Goal: Task Accomplishment & Management: Complete application form

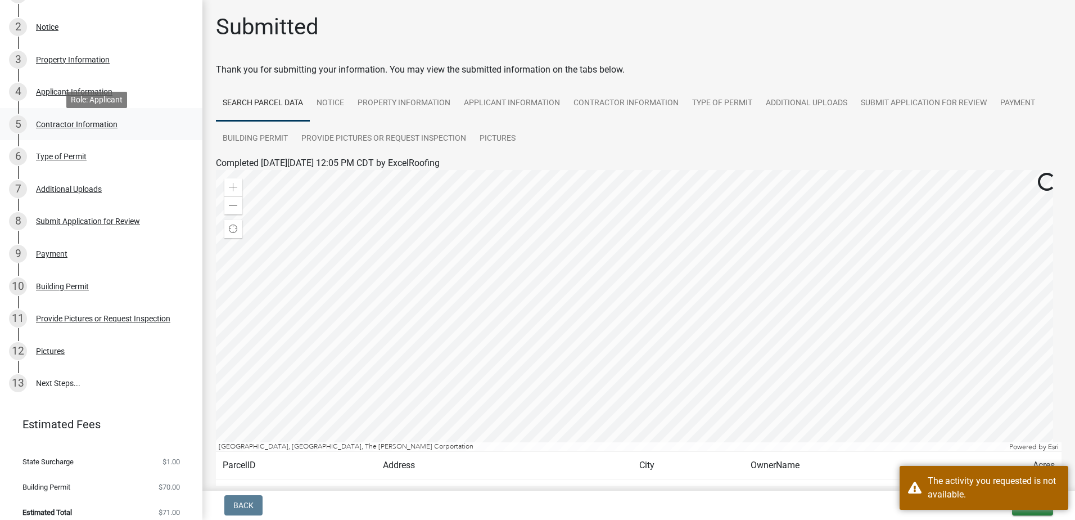
scroll to position [215, 0]
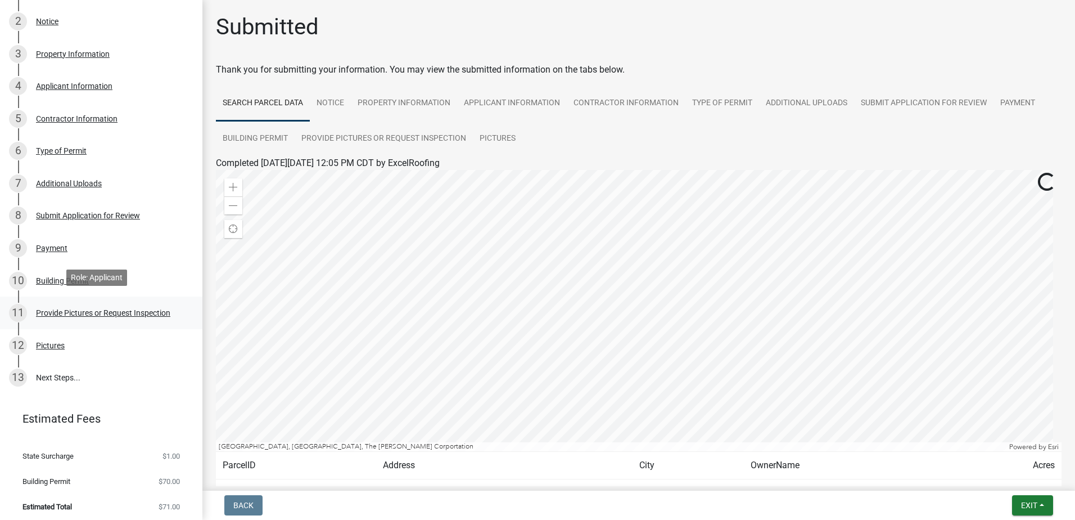
click at [121, 309] on div "Provide Pictures or Request Inspection" at bounding box center [103, 313] width 134 height 8
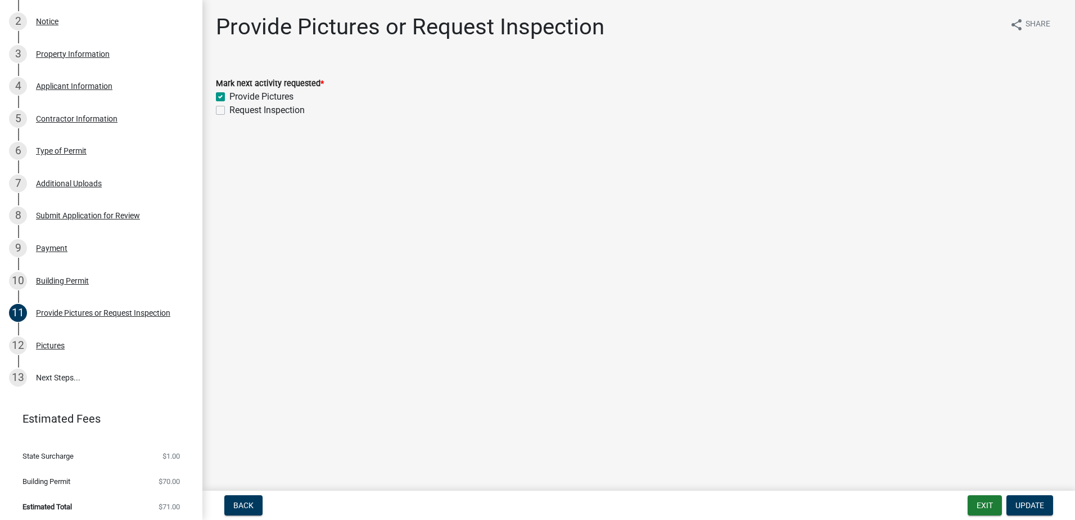
click at [229, 108] on label "Request Inspection" at bounding box center [266, 109] width 75 height 13
click at [229, 108] on input "Request Inspection" at bounding box center [232, 106] width 7 height 7
checkbox input "true"
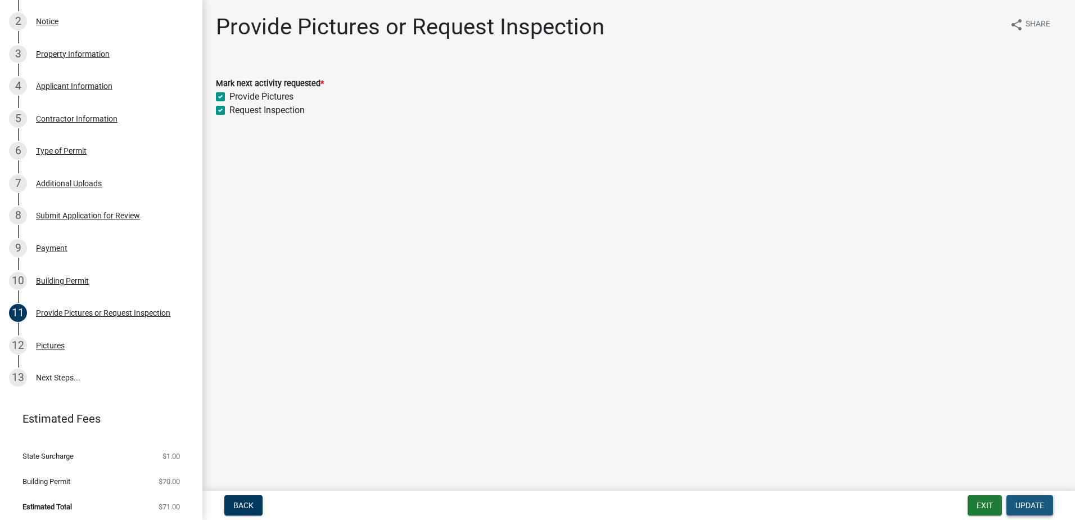
click at [1041, 511] on button "Update" at bounding box center [1030, 505] width 47 height 20
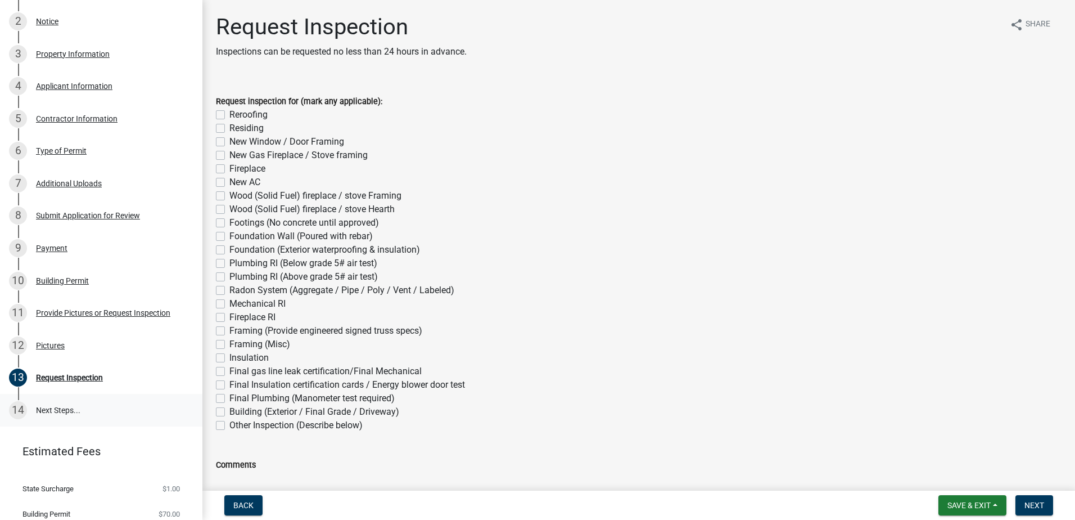
scroll to position [247, 0]
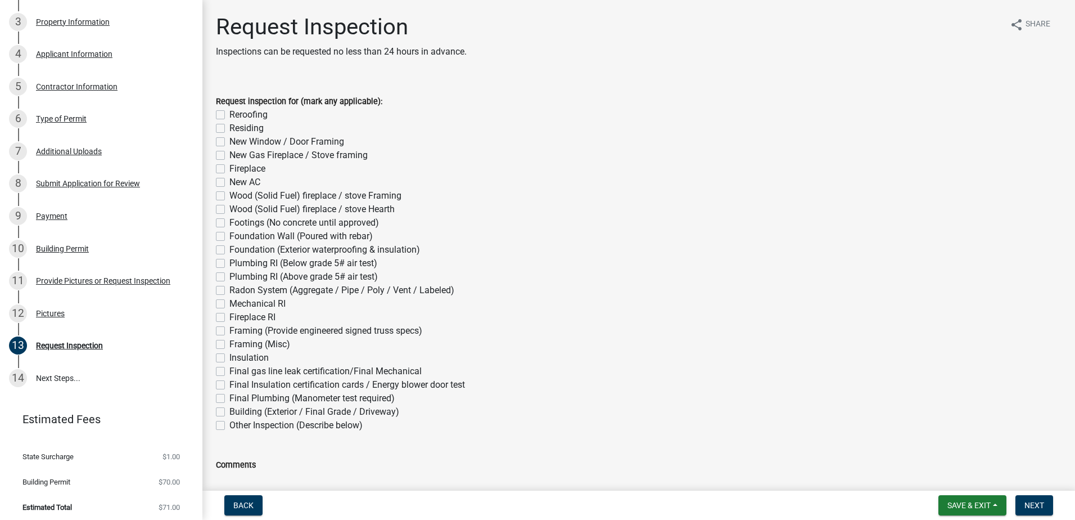
click at [250, 125] on label "Residing" at bounding box center [246, 127] width 34 height 13
click at [237, 125] on input "Residing" at bounding box center [232, 124] width 7 height 7
checkbox input "true"
checkbox input "false"
checkbox input "true"
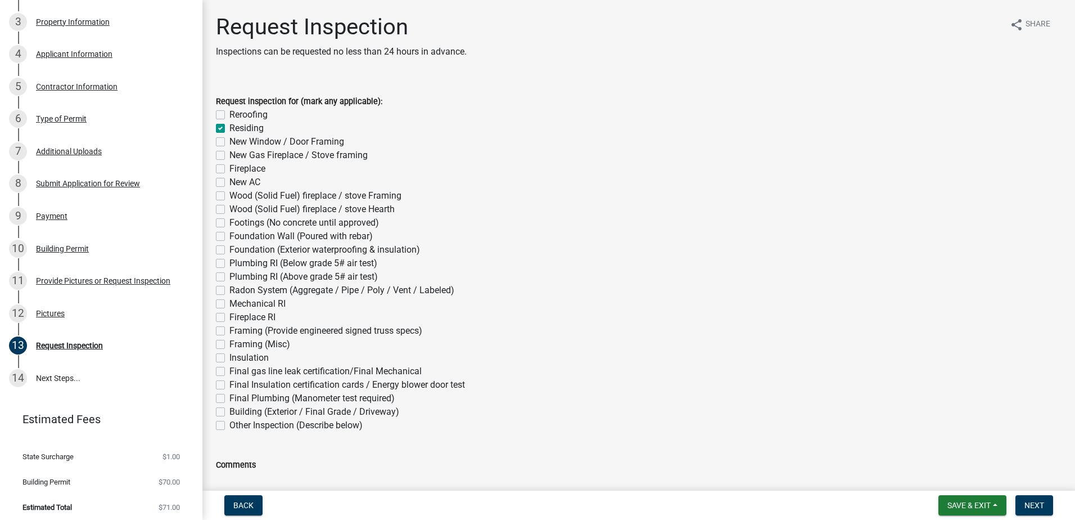
checkbox input "false"
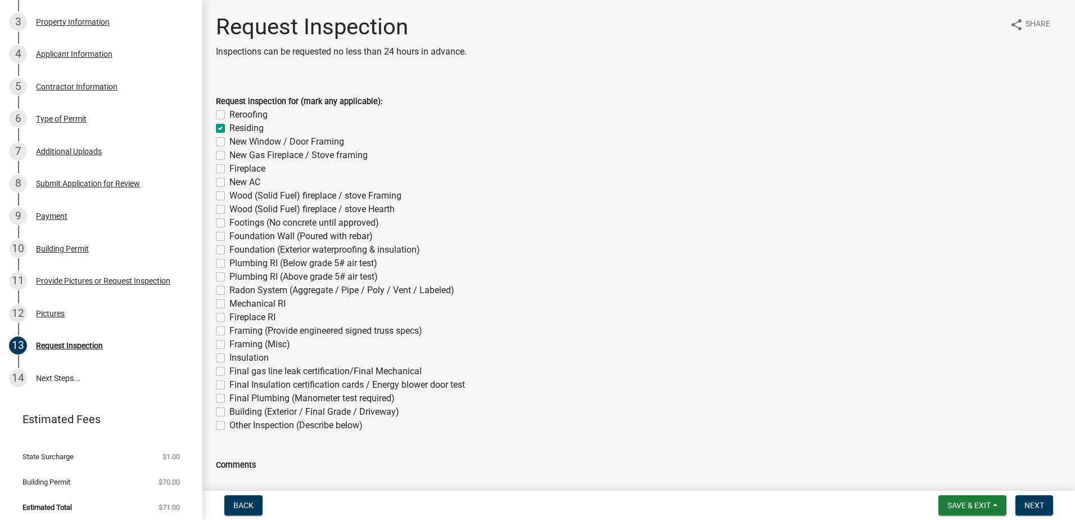
checkbox input "false"
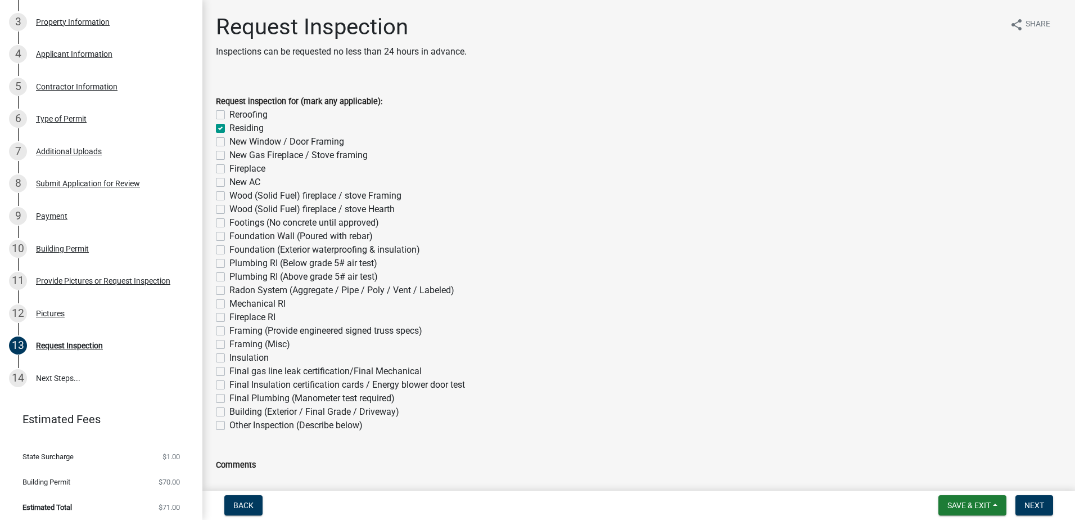
checkbox input "false"
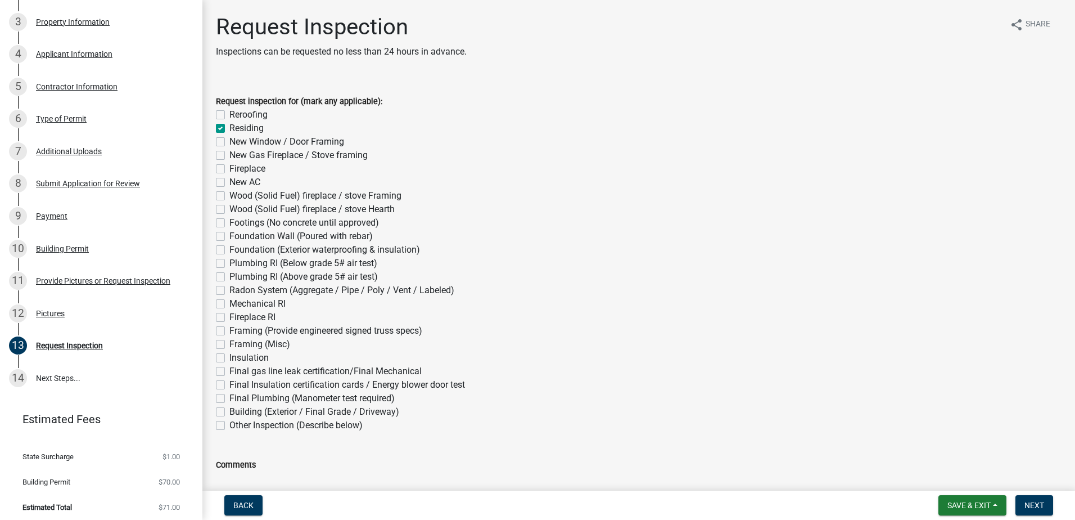
checkbox input "false"
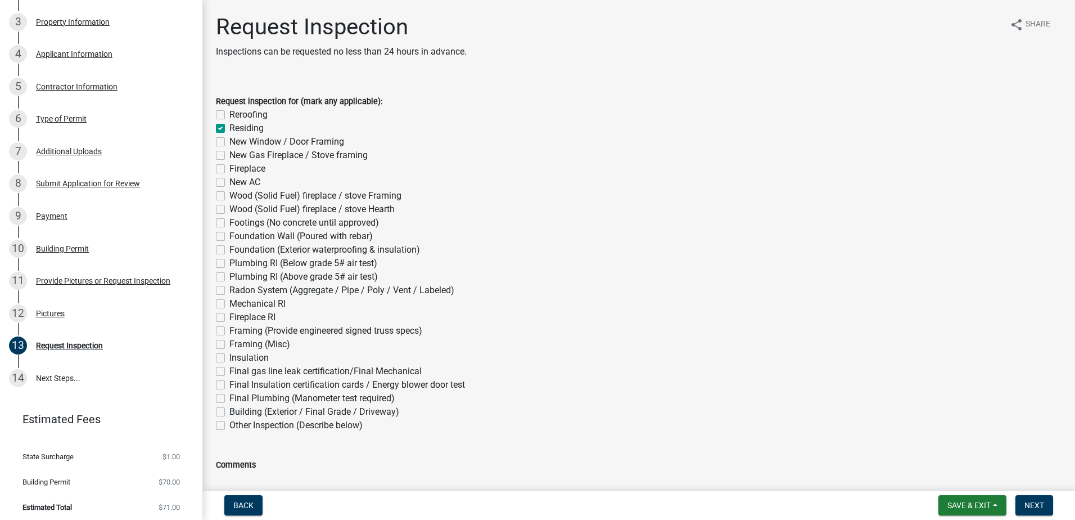
checkbox input "false"
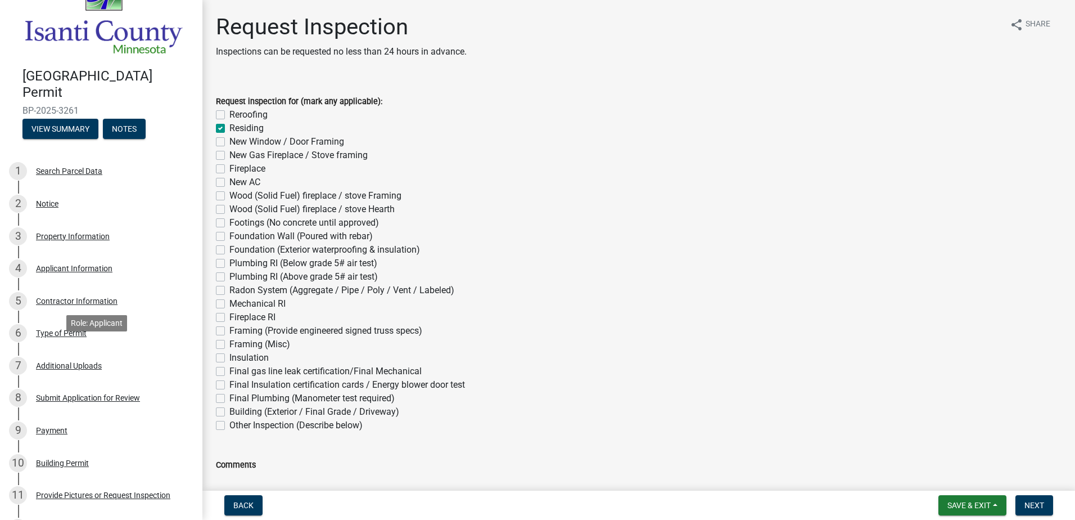
scroll to position [0, 0]
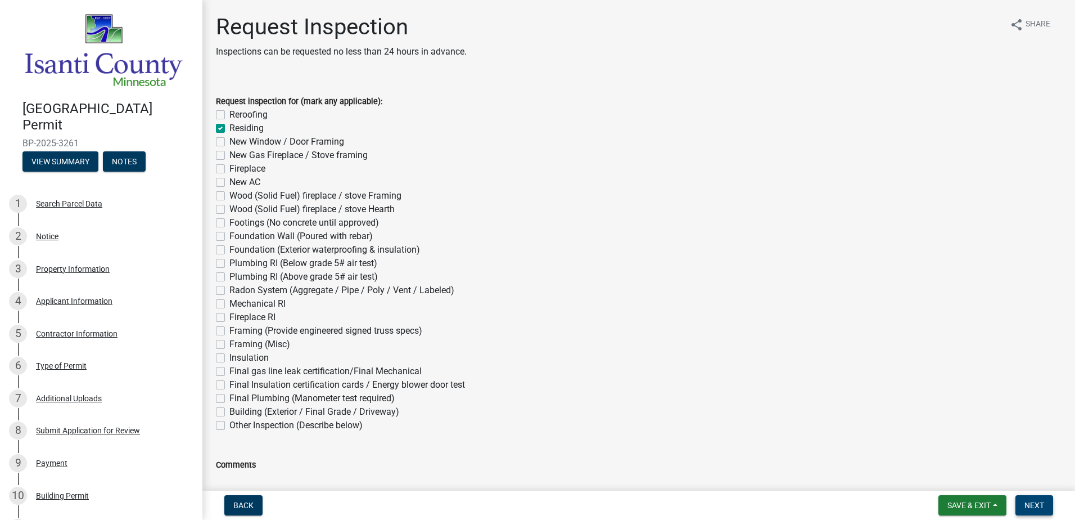
click at [1029, 500] on span "Next" at bounding box center [1035, 504] width 20 height 9
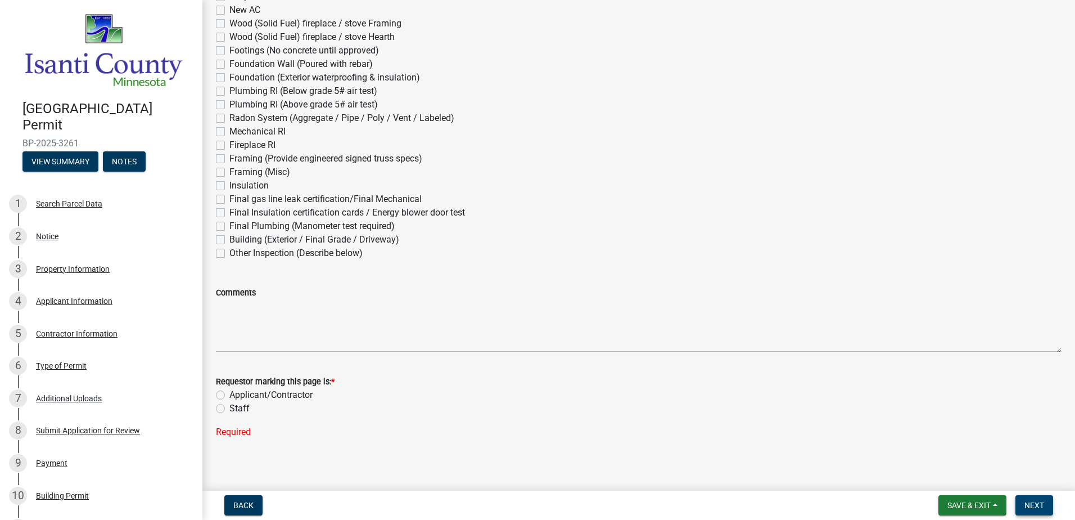
scroll to position [178, 0]
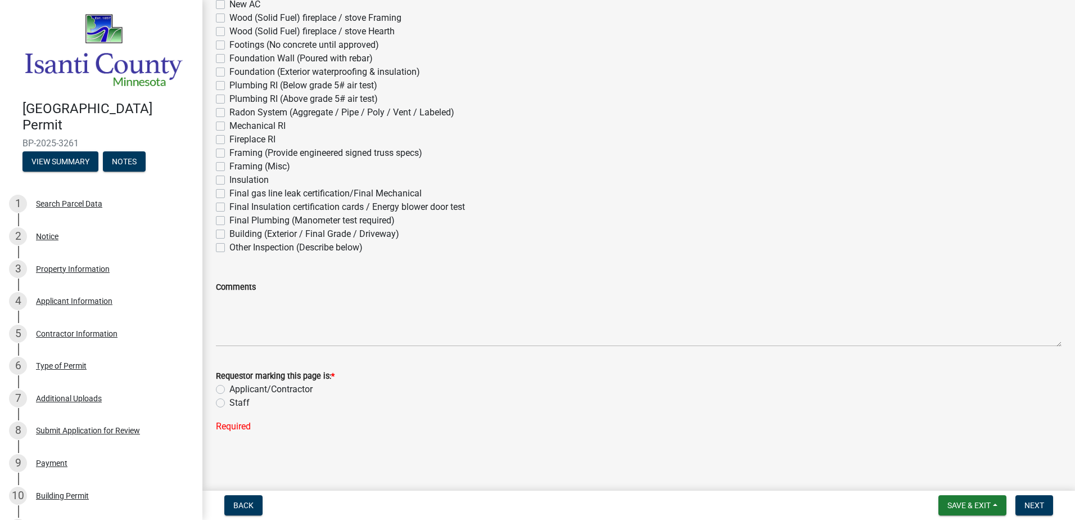
click at [257, 390] on label "Applicant/Contractor" at bounding box center [270, 388] width 83 height 13
click at [237, 390] on input "Applicant/Contractor" at bounding box center [232, 385] width 7 height 7
radio input "true"
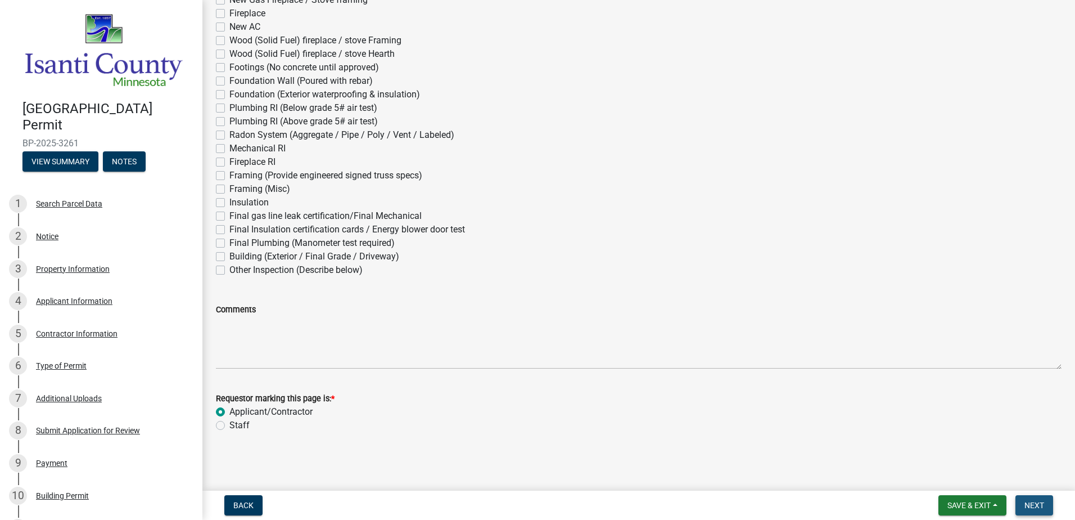
click at [1046, 497] on button "Next" at bounding box center [1035, 505] width 38 height 20
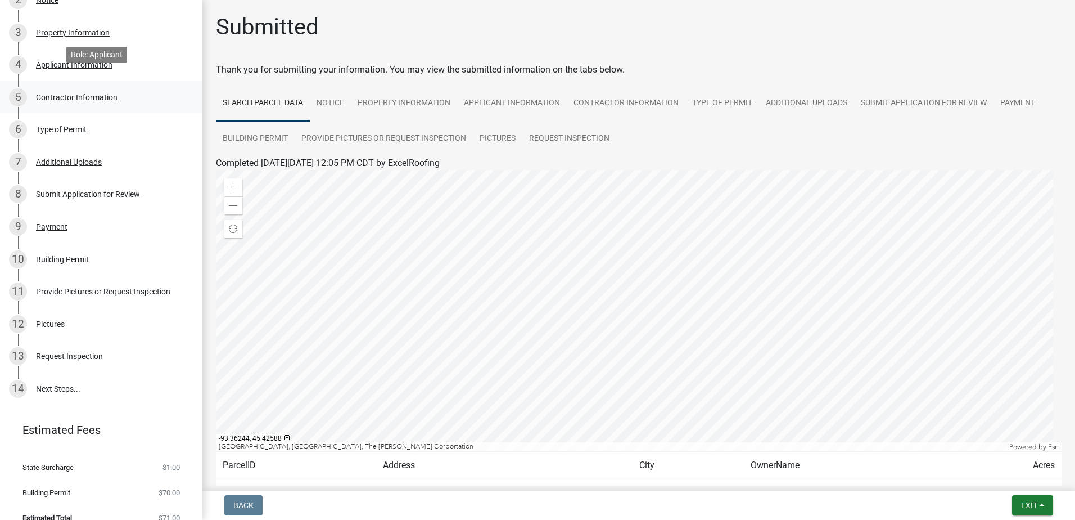
scroll to position [247, 0]
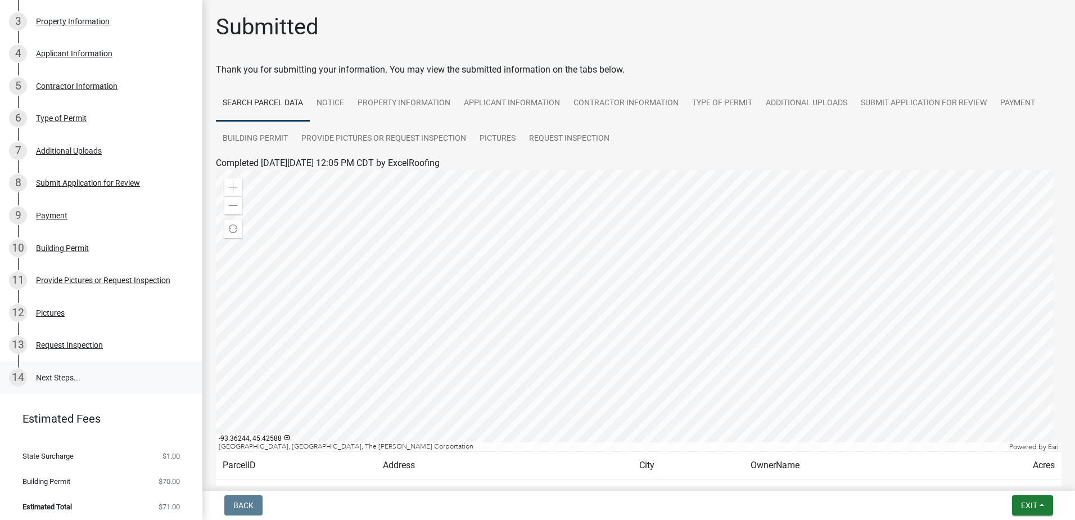
click at [71, 369] on link "14 Next Steps..." at bounding box center [101, 377] width 202 height 33
